Goal: Task Accomplishment & Management: Manage account settings

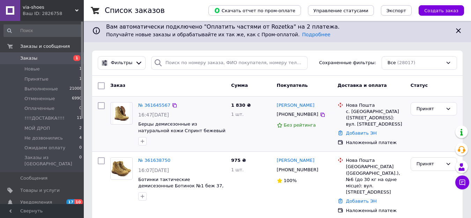
scroll to position [35, 0]
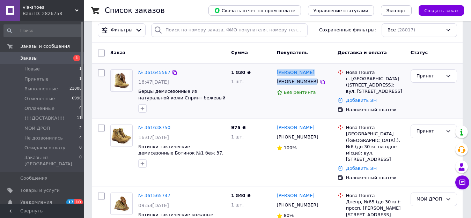
drag, startPoint x: 278, startPoint y: 68, endPoint x: 309, endPoint y: 85, distance: 34.7
click at [309, 85] on div "Андрей Чебурахов +380980963140 Без рейтинга" at bounding box center [304, 92] width 61 height 50
copy div "Андрей Чебурахов +380980963140"
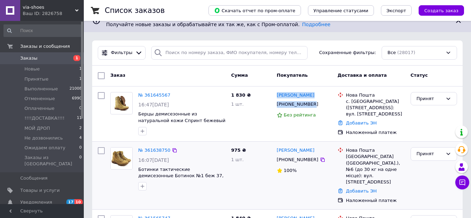
scroll to position [0, 0]
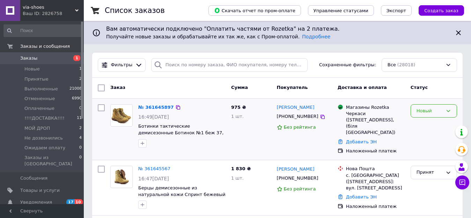
click at [452, 111] on div "Новый" at bounding box center [434, 111] width 46 height 14
click at [441, 129] on li "Принят" at bounding box center [434, 125] width 46 height 13
click at [122, 117] on img at bounding box center [122, 116] width 22 height 22
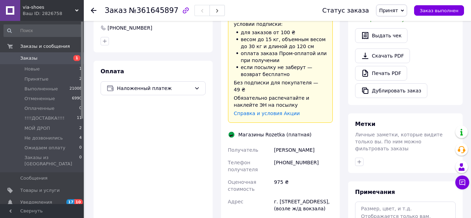
scroll to position [210, 0]
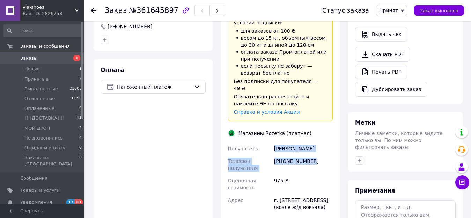
drag, startPoint x: 275, startPoint y: 133, endPoint x: 306, endPoint y: 149, distance: 35.0
click at [314, 153] on div "Получатель Чернов Олег Телефон получателя +380636315686 Оценочная стоимость 975…" at bounding box center [281, 204] width 108 height 124
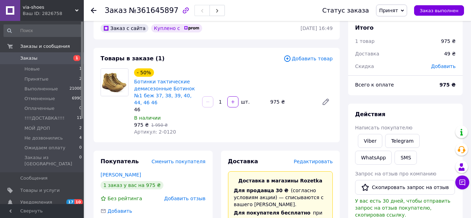
scroll to position [0, 0]
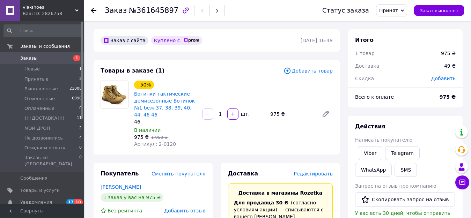
click at [406, 8] on span "Принят" at bounding box center [391, 11] width 31 height 12
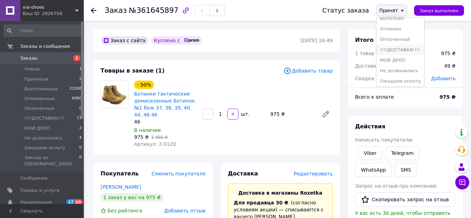
scroll to position [8, 0]
click at [402, 67] on li "Не дозвонились" at bounding box center [400, 69] width 48 height 10
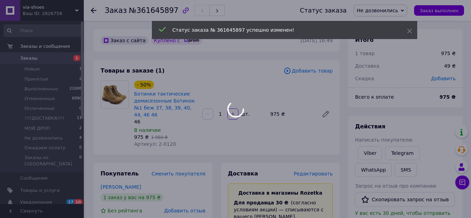
click at [95, 9] on icon at bounding box center [94, 11] width 6 height 6
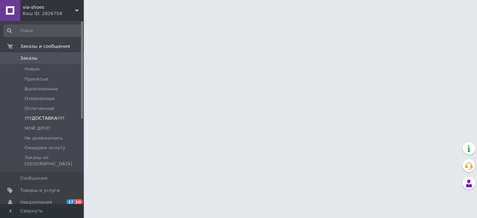
click at [40, 120] on span "!!!!ДОСТАВКА!!!!" at bounding box center [44, 118] width 40 height 6
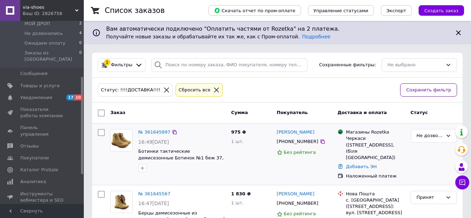
scroll to position [105, 0]
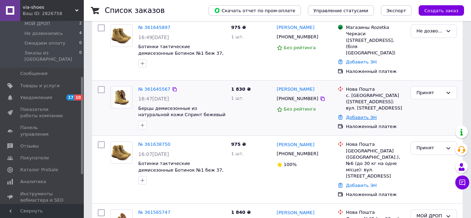
click at [360, 115] on link "Добавить ЭН" at bounding box center [361, 117] width 31 height 5
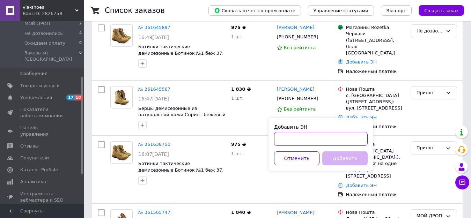
click at [283, 140] on input "Добавить ЭН" at bounding box center [321, 139] width 94 height 14
paste input "20451247371126"
type input "20451247371126"
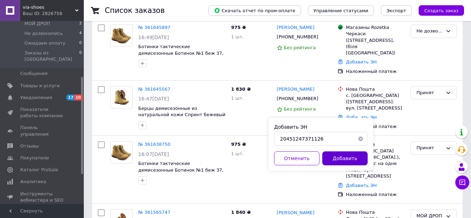
click at [343, 162] on button "Добавить" at bounding box center [344, 159] width 45 height 14
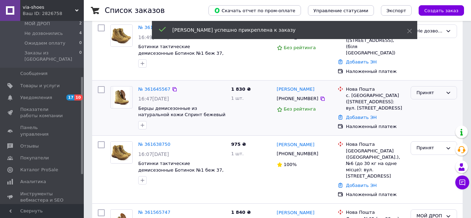
click at [441, 89] on div "Принят" at bounding box center [430, 92] width 26 height 7
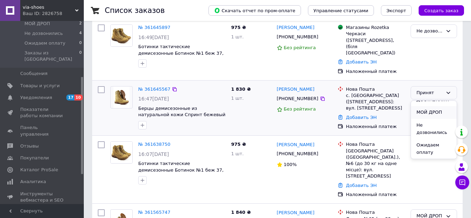
click at [431, 109] on li "МОЙ ДРОП" at bounding box center [434, 112] width 46 height 13
click at [118, 153] on img at bounding box center [122, 153] width 22 height 22
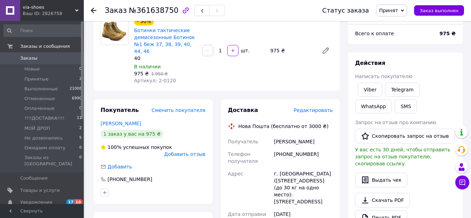
scroll to position [70, 0]
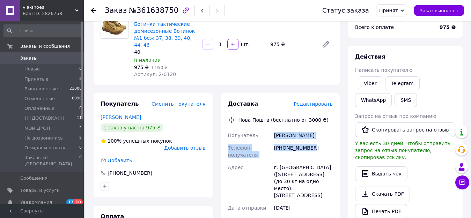
drag, startPoint x: 278, startPoint y: 127, endPoint x: 314, endPoint y: 142, distance: 38.4
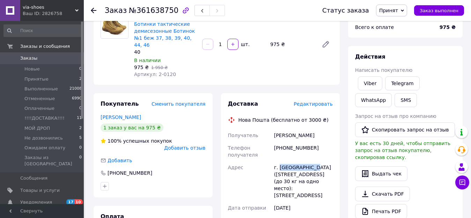
drag, startPoint x: 279, startPoint y: 160, endPoint x: 318, endPoint y: 161, distance: 39.5
click at [318, 161] on div "г. [GEOGRAPHIC_DATA] ([STREET_ADDRESS] (до 30 кг на одно место): [STREET_ADDRES…" at bounding box center [303, 181] width 61 height 41
copy div "Белая Церковь"
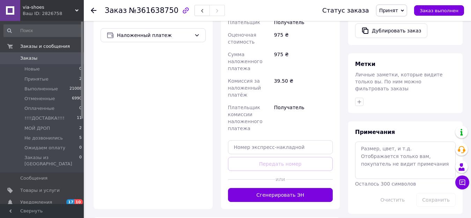
scroll to position [279, 0]
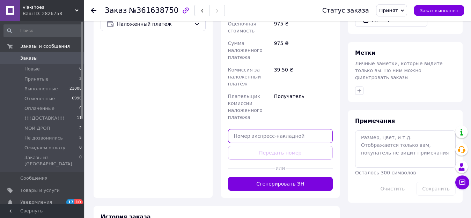
click at [245, 129] on input "text" at bounding box center [280, 136] width 105 height 14
paste input "20451247429550"
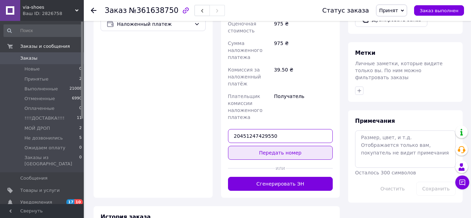
type input "20451247429550"
click at [285, 146] on button "Передать номер" at bounding box center [280, 153] width 105 height 14
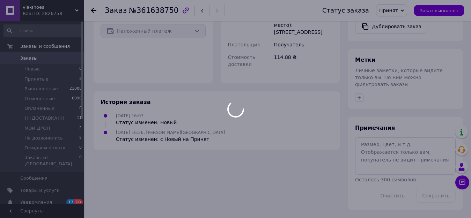
scroll to position [258, 0]
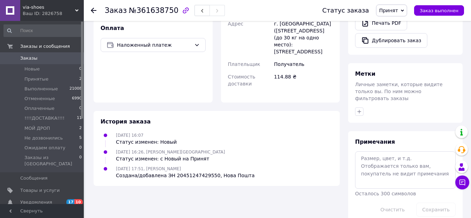
click at [404, 12] on span "Принят" at bounding box center [391, 11] width 31 height 12
drag, startPoint x: 398, startPoint y: 62, endPoint x: 393, endPoint y: 63, distance: 4.9
click at [398, 62] on li "МОЙ ДРОП" at bounding box center [400, 66] width 48 height 10
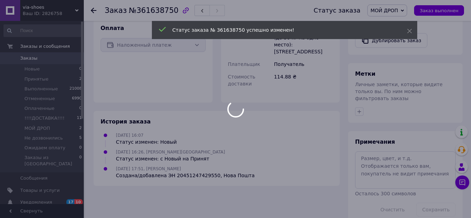
click at [93, 7] on div at bounding box center [235, 109] width 471 height 218
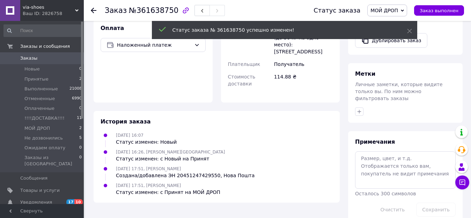
click at [92, 9] on icon at bounding box center [94, 11] width 6 height 6
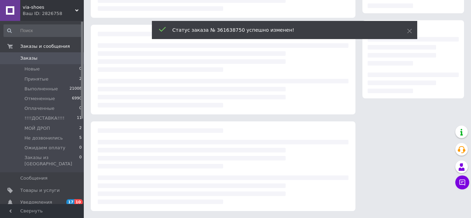
scroll to position [101, 0]
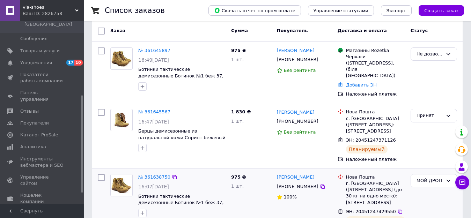
scroll to position [70, 0]
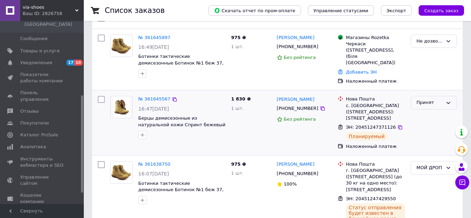
click at [448, 96] on div "Принят" at bounding box center [434, 103] width 46 height 14
click at [432, 119] on li "МОЙ ДРОП" at bounding box center [434, 122] width 46 height 13
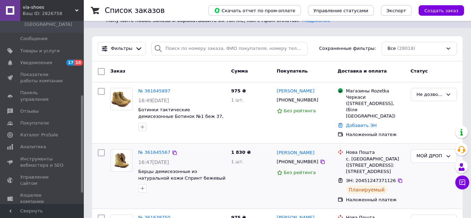
scroll to position [0, 0]
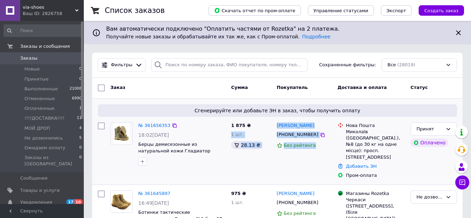
drag, startPoint x: 272, startPoint y: 120, endPoint x: 291, endPoint y: 132, distance: 22.7
click at [292, 133] on div "№ 361656353 18:02[DATE] Берцы демисезонные из натуральной кожи Гладиатор коричн…" at bounding box center [277, 151] width 365 height 62
click at [270, 127] on div "1 875 ₴ 1 шт. 28.13 ₴" at bounding box center [251, 151] width 46 height 62
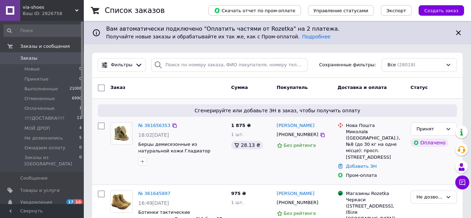
click at [128, 133] on img at bounding box center [121, 134] width 16 height 22
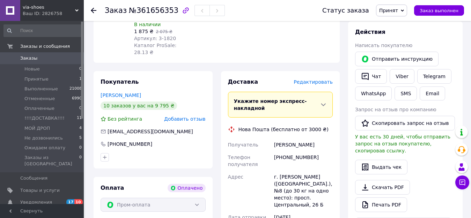
scroll to position [384, 0]
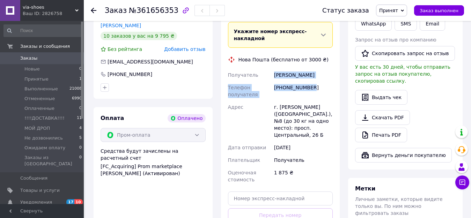
drag, startPoint x: 274, startPoint y: 50, endPoint x: 312, endPoint y: 67, distance: 41.4
click at [311, 69] on div "Получатель [PERSON_NAME] Телефон получателя [PHONE_NUMBER] Адрес г. [PERSON_NAM…" at bounding box center [281, 127] width 108 height 117
copy div "[PERSON_NAME] Телефон получателя [PHONE_NUMBER]"
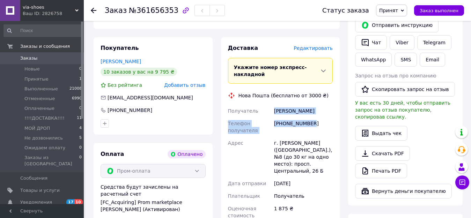
scroll to position [349, 0]
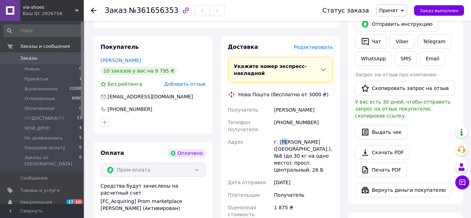
drag, startPoint x: 280, startPoint y: 121, endPoint x: 286, endPoint y: 121, distance: 5.9
click at [286, 136] on div "г. [PERSON_NAME] ([GEOGRAPHIC_DATA].), №8 (до 30 кг на одно место): просп. Цент…" at bounding box center [303, 156] width 61 height 41
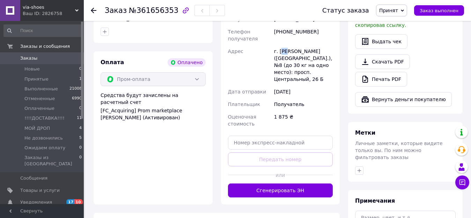
scroll to position [454, 0]
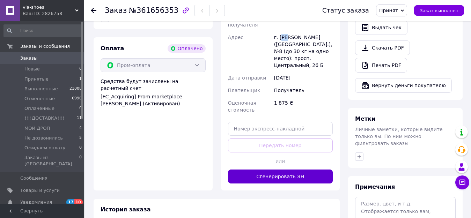
click at [291, 170] on button "Сгенерировать ЭН" at bounding box center [280, 177] width 105 height 14
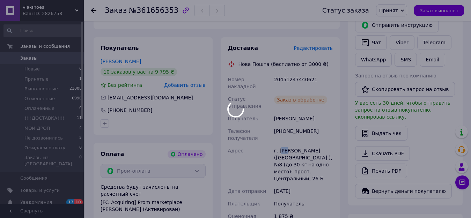
scroll to position [314, 0]
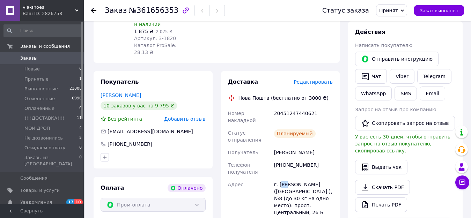
click at [407, 13] on span "Принят" at bounding box center [391, 11] width 31 height 12
click at [403, 63] on li "МОЙ ДРОП" at bounding box center [400, 66] width 48 height 10
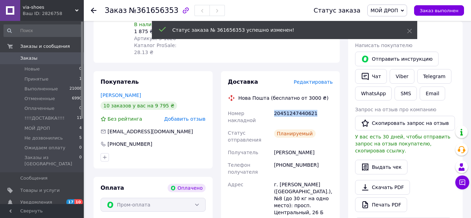
drag, startPoint x: 274, startPoint y: 93, endPoint x: 302, endPoint y: 93, distance: 27.9
click at [333, 107] on div "20451247440621" at bounding box center [303, 117] width 61 height 20
copy div "20451247440621"
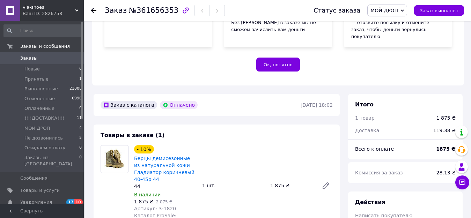
scroll to position [140, 0]
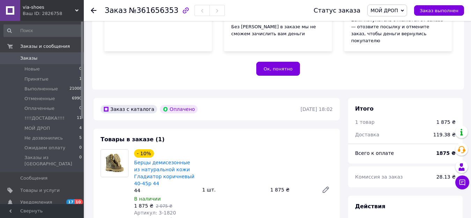
click at [91, 13] on div at bounding box center [94, 10] width 6 height 7
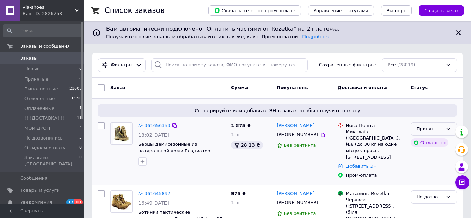
click at [449, 129] on icon at bounding box center [449, 129] width 6 height 6
click at [426, 151] on li "МОЙ ДРОП" at bounding box center [434, 148] width 46 height 13
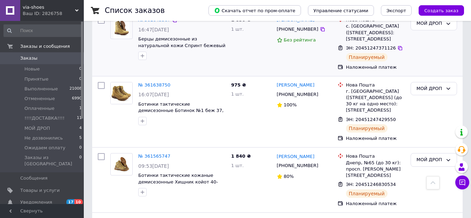
scroll to position [279, 0]
